Goal: Transaction & Acquisition: Download file/media

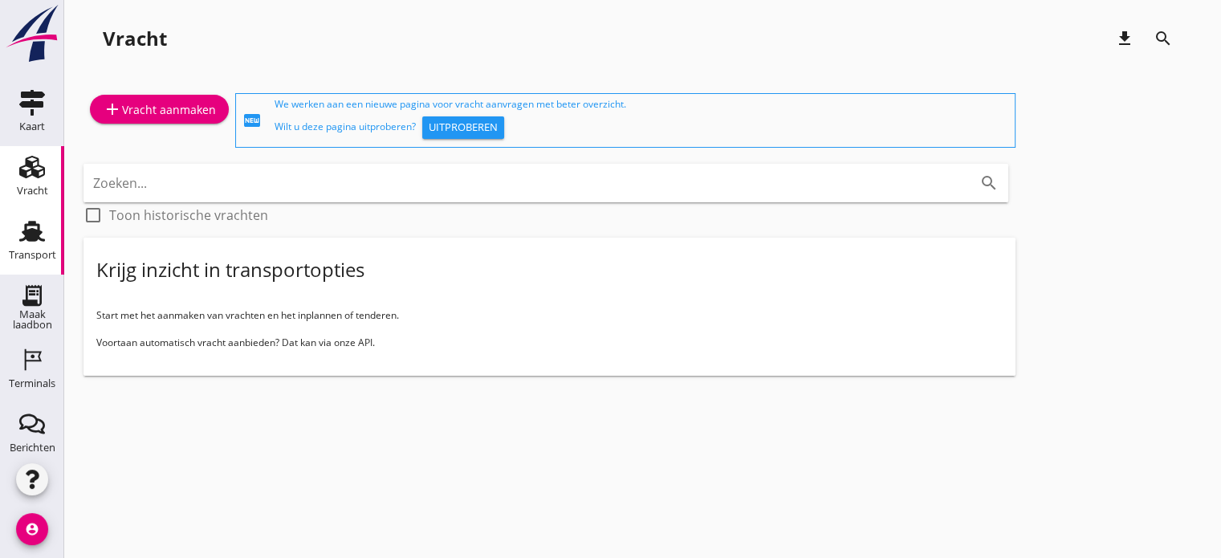
click at [35, 240] on use at bounding box center [32, 231] width 26 height 21
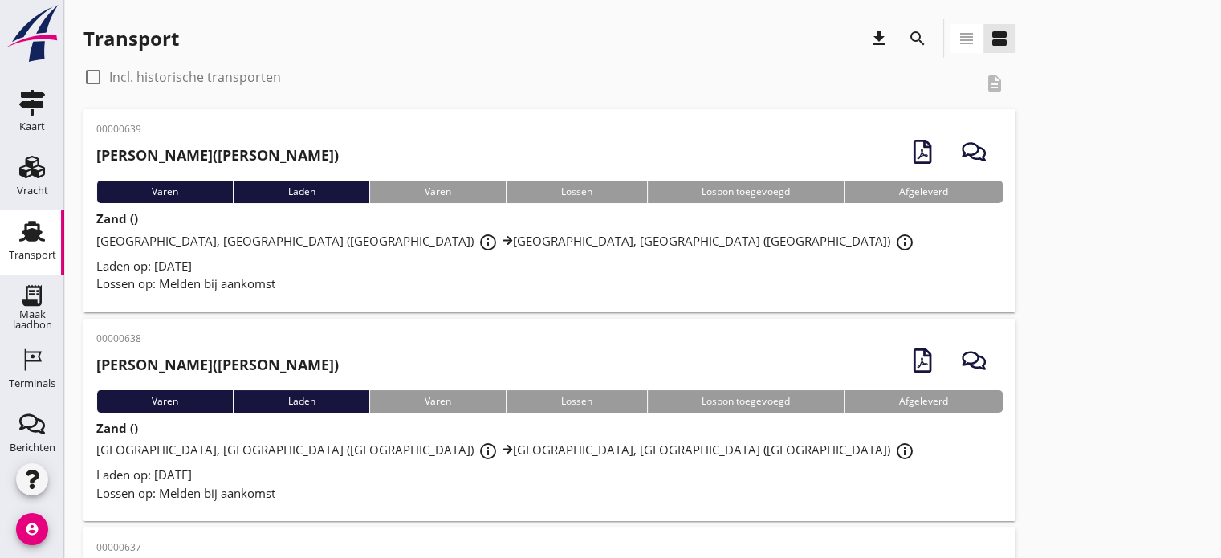
click at [914, 31] on icon "search" at bounding box center [917, 38] width 19 height 19
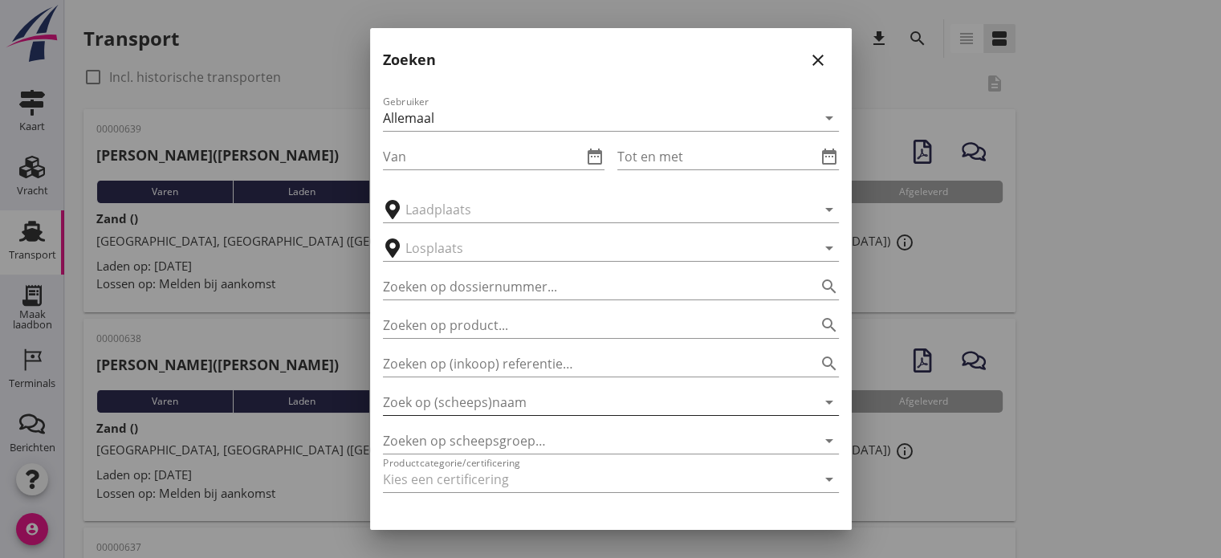
click at [524, 410] on input "Zoek op (scheeps)naam" at bounding box center [588, 402] width 411 height 26
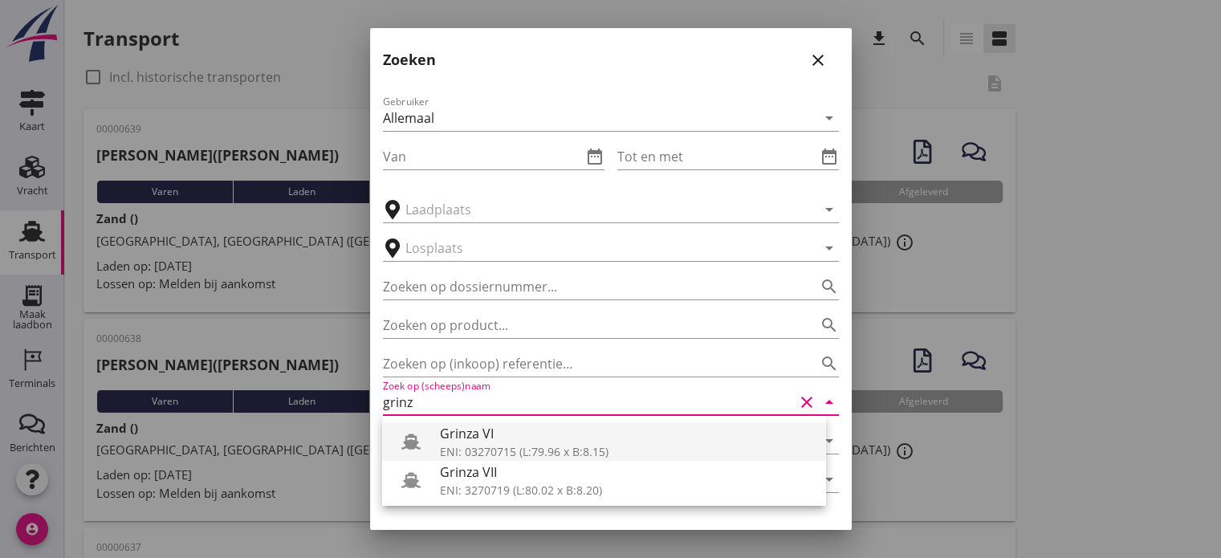
click at [536, 433] on div "Grinza VI" at bounding box center [626, 433] width 373 height 19
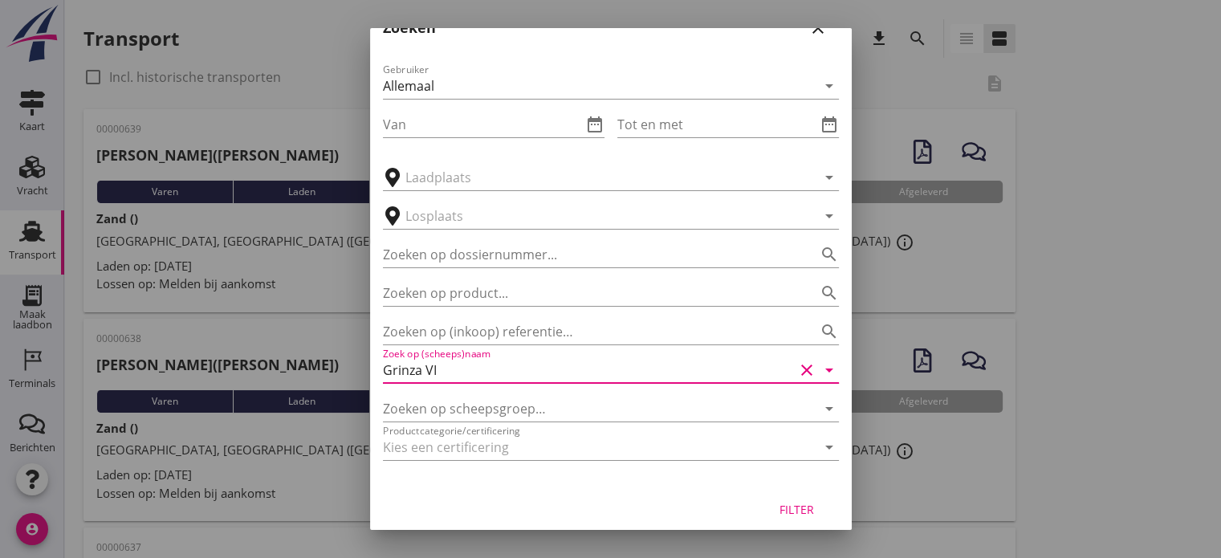
scroll to position [45, 0]
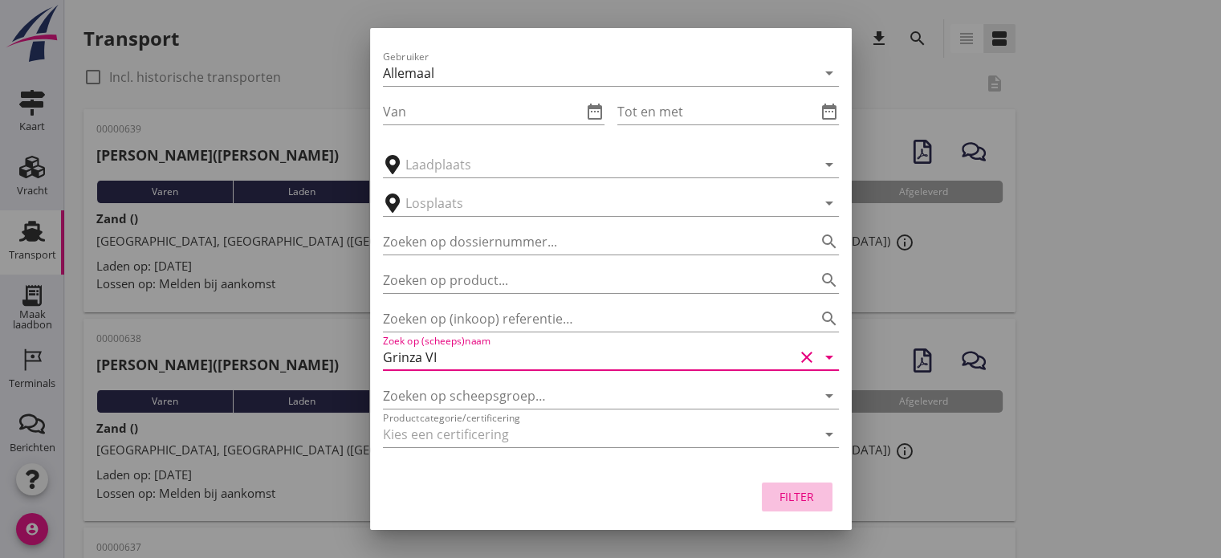
click at [787, 496] on div "Filter" at bounding box center [797, 496] width 45 height 17
type input "Grinza VI"
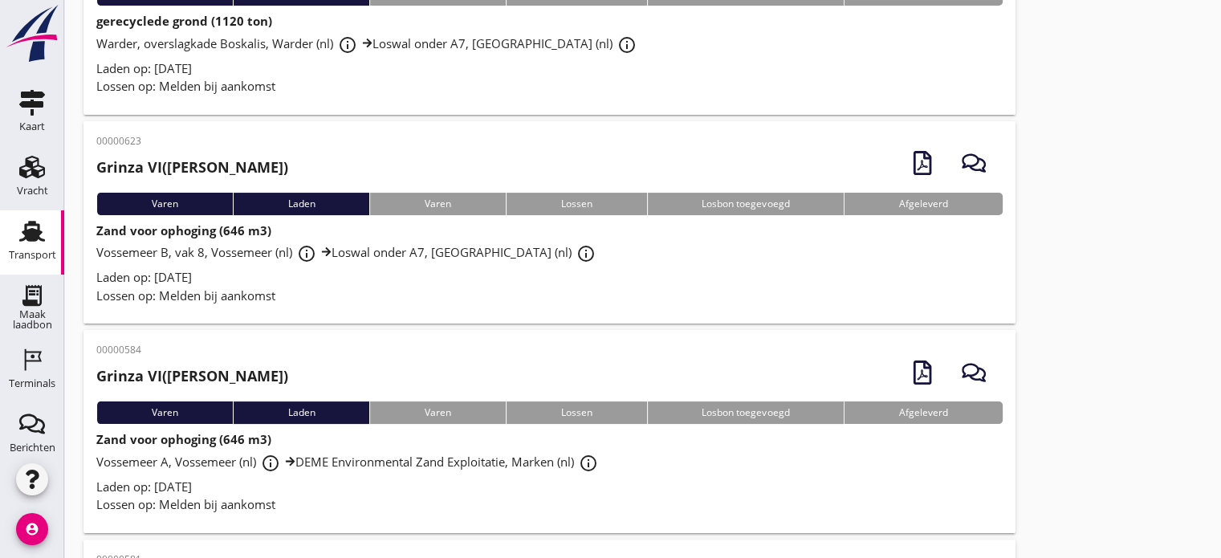
scroll to position [202, 0]
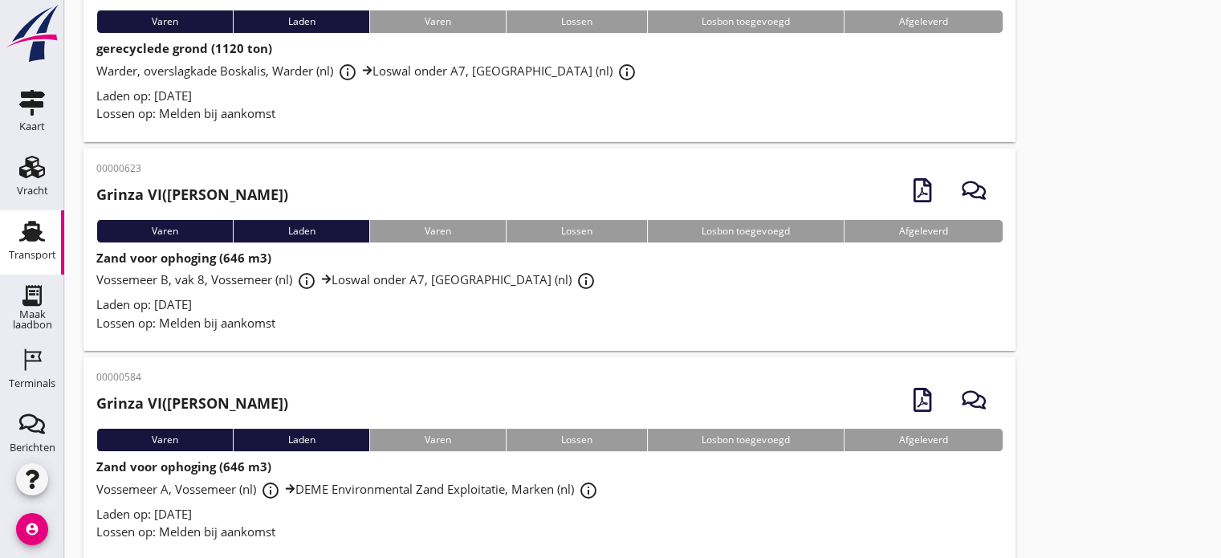
click at [635, 288] on div "Vossemeer B, vak 8, Vossemeer (nl) info_outline Loswal onder A7, Purmerend (nl)…" at bounding box center [549, 281] width 906 height 29
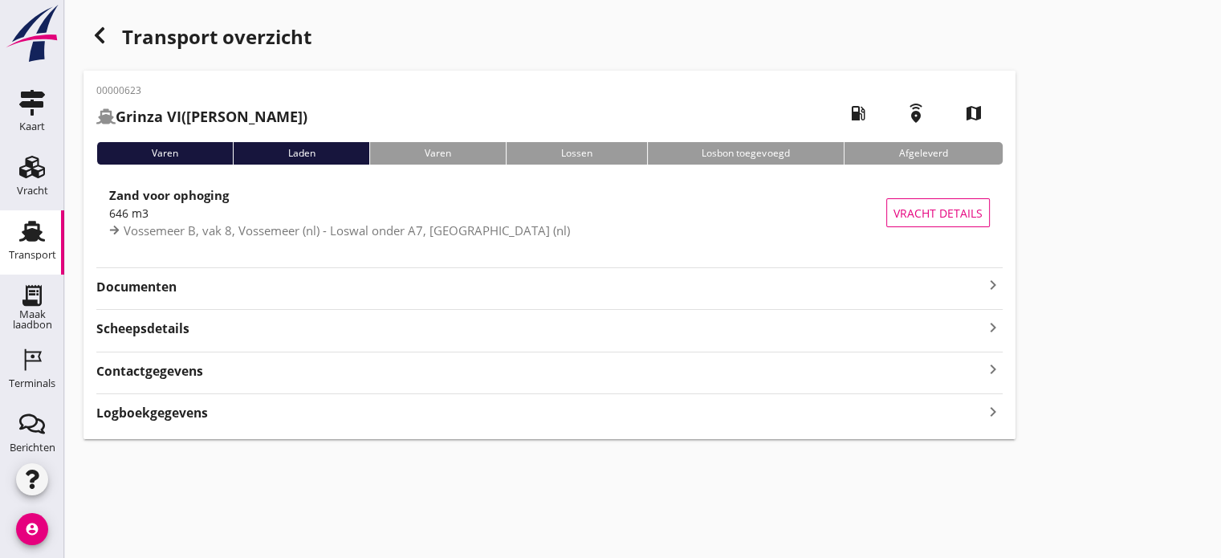
click at [980, 287] on strong "Documenten" at bounding box center [539, 287] width 887 height 18
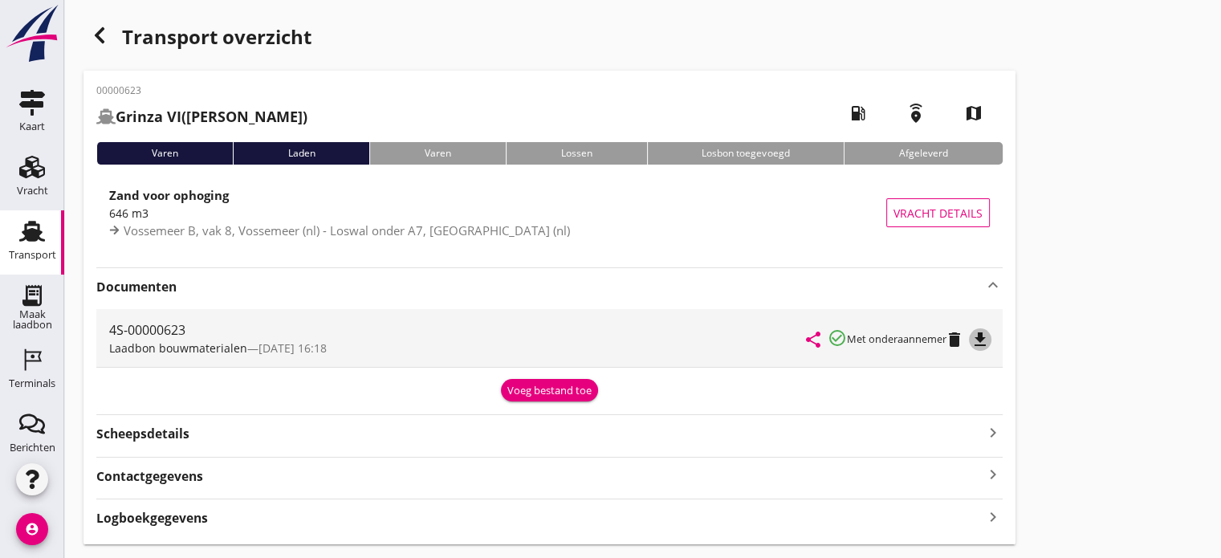
click at [974, 343] on icon "file_download" at bounding box center [980, 339] width 19 height 19
click at [96, 35] on use "button" at bounding box center [100, 35] width 10 height 16
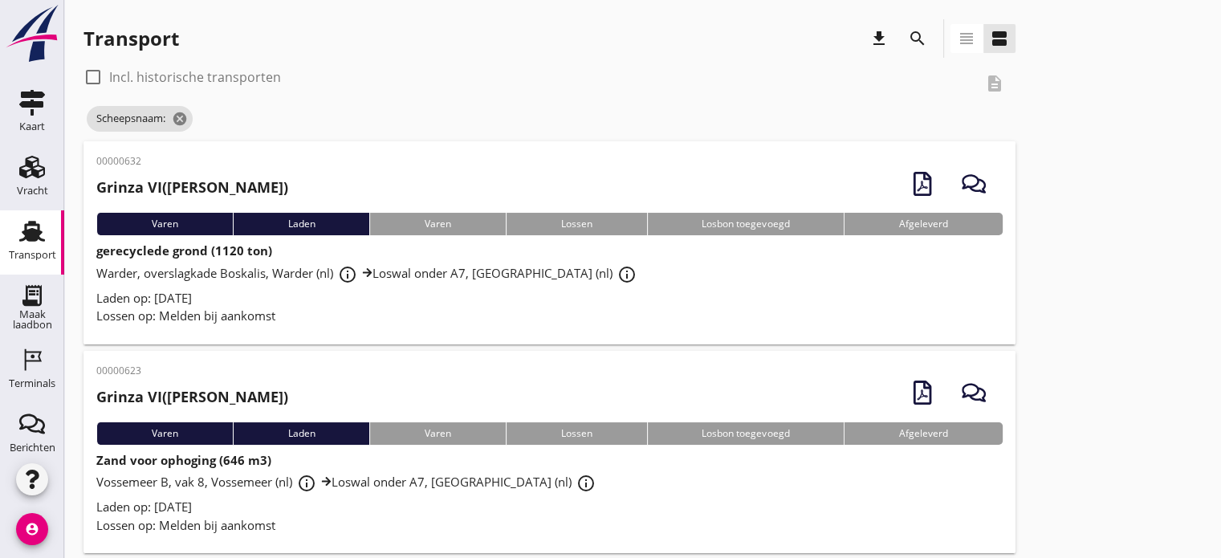
click at [288, 304] on div "Laden op: [DATE]" at bounding box center [549, 298] width 906 height 18
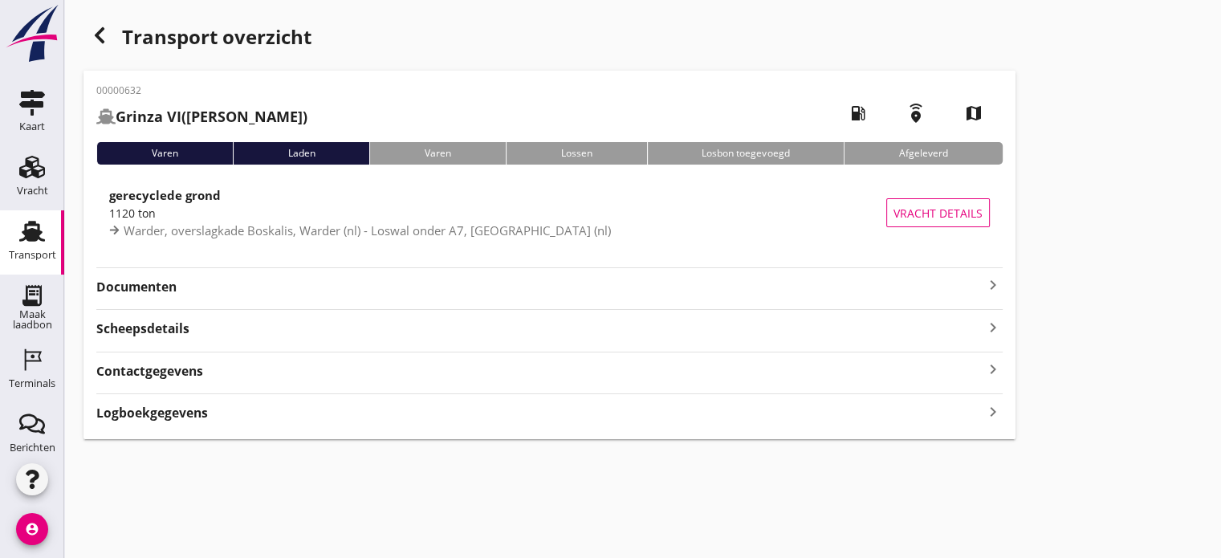
click at [1002, 282] on div "00000632 Grinza VI ([PERSON_NAME]) local_gas_station emergency_share map Varen …" at bounding box center [549, 255] width 932 height 368
click at [986, 284] on icon "keyboard_arrow_right" at bounding box center [992, 284] width 19 height 19
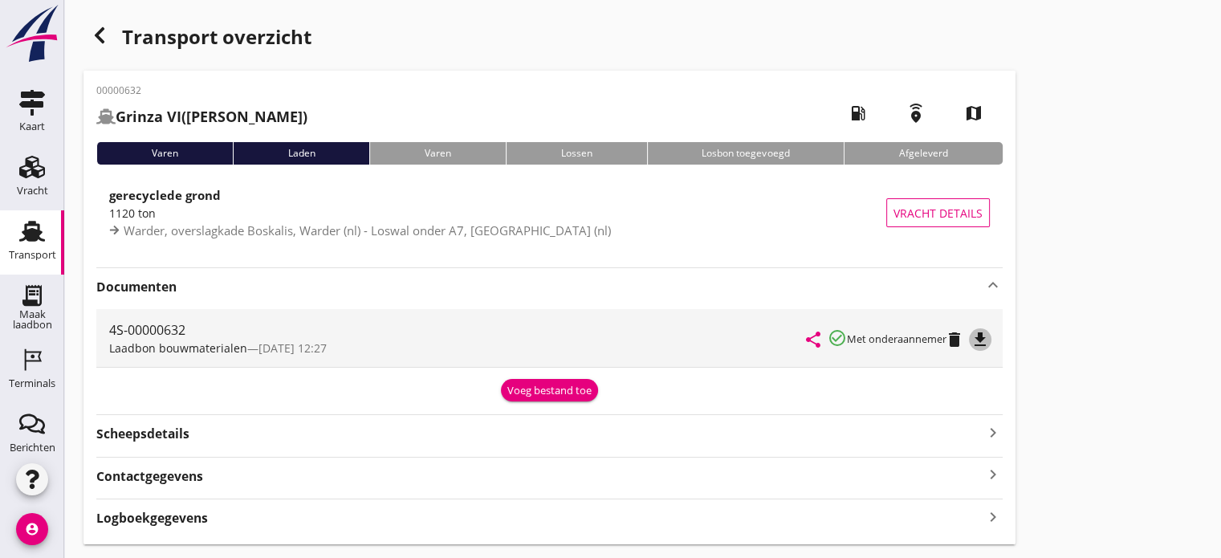
click at [982, 334] on icon "file_download" at bounding box center [980, 339] width 19 height 19
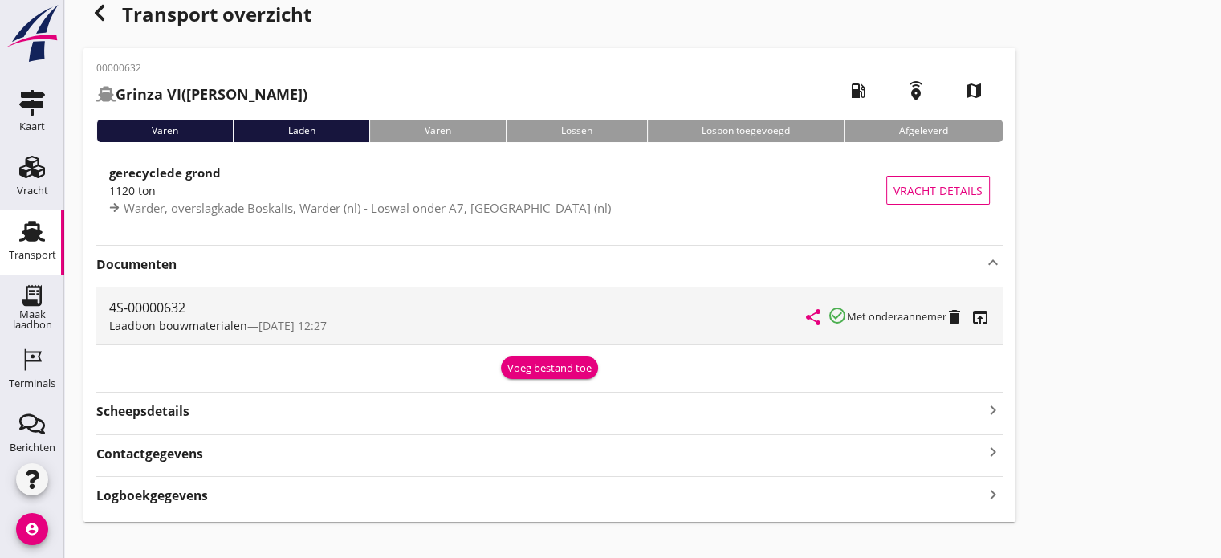
scroll to position [43, 0]
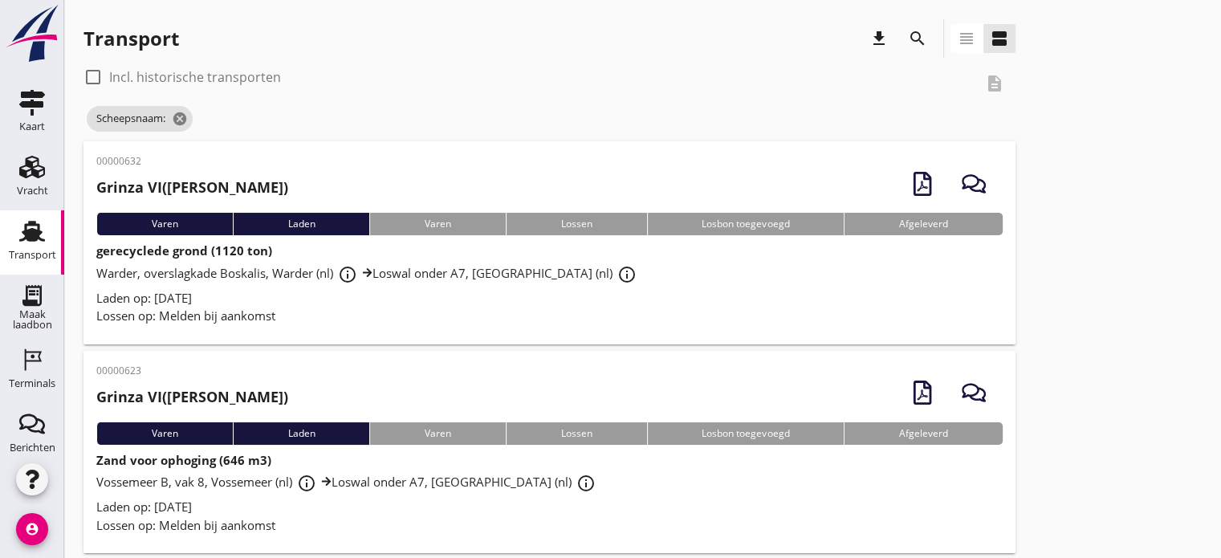
click at [873, 38] on icon "download" at bounding box center [878, 38] width 19 height 19
click at [822, 61] on div "Transport download search view_headline view_agenda" at bounding box center [549, 41] width 932 height 45
